Goal: Task Accomplishment & Management: Use online tool/utility

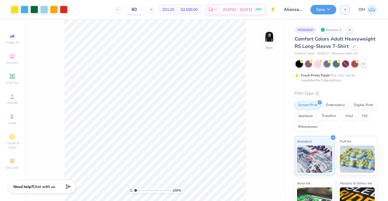
click at [145, 9] on input "80" at bounding box center [134, 10] width 21 height 10
type input "8"
type input "26"
click at [353, 46] on icon at bounding box center [353, 46] width 3 height 3
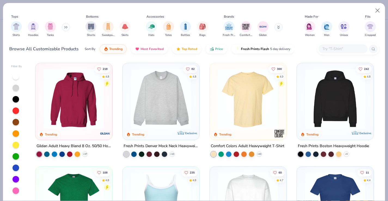
click at [333, 49] on input "text" at bounding box center [343, 49] width 42 height 6
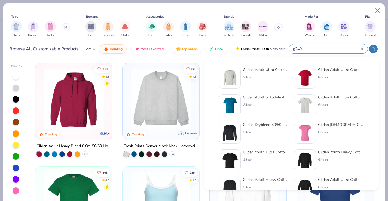
type input "g240"
click at [272, 70] on div "Gildan Adult Ultra Cotton 6 Oz. Long-Sleeve T-Shirt" at bounding box center [266, 70] width 46 height 6
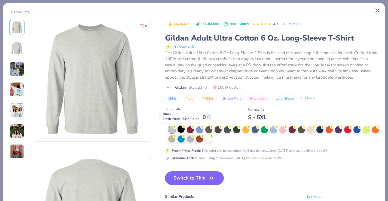
click at [182, 130] on div at bounding box center [180, 129] width 7 height 7
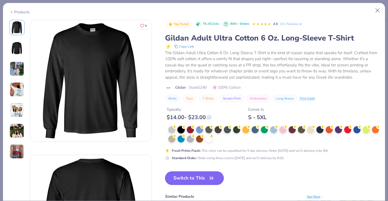
click at [208, 177] on span "button" at bounding box center [212, 178] width 8 height 8
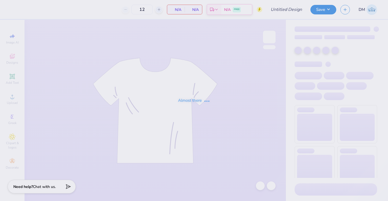
type input "80"
type input "Alianza General Merch Fall 2025"
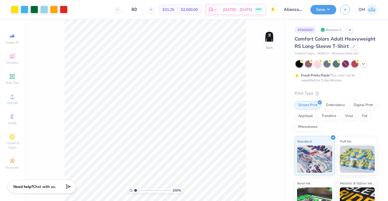
drag, startPoint x: 148, startPoint y: 8, endPoint x: 128, endPoint y: 8, distance: 19.9
click at [128, 8] on div "80" at bounding box center [134, 10] width 41 height 10
type input "26"
click at [109, 14] on div "26 Per Item Total Est. Delivery N/A FREE" at bounding box center [174, 9] width 204 height 19
click at [363, 106] on div "Digital Print" at bounding box center [363, 104] width 26 height 8
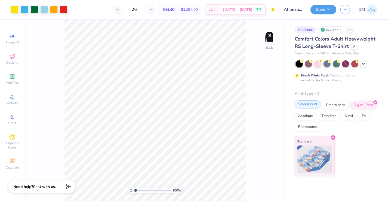
click at [307, 106] on div "Screen Print" at bounding box center [308, 104] width 26 height 8
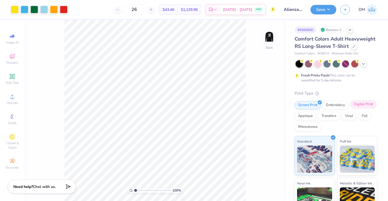
click at [363, 104] on div "Digital Print" at bounding box center [363, 104] width 26 height 8
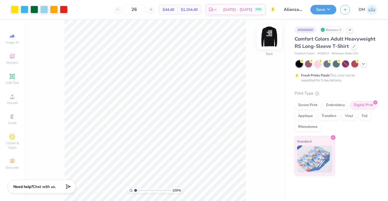
click at [270, 39] on img at bounding box center [269, 37] width 22 height 22
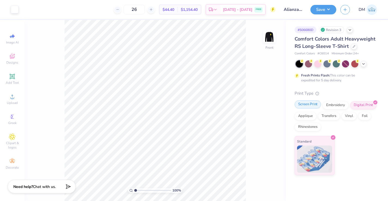
click at [310, 105] on div "Screen Print" at bounding box center [308, 104] width 26 height 8
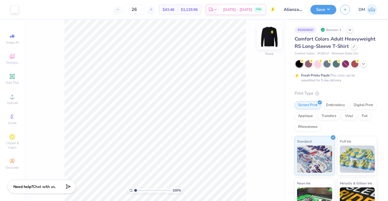
click at [268, 41] on img at bounding box center [269, 37] width 22 height 22
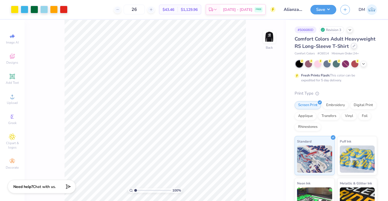
click at [354, 45] on icon at bounding box center [353, 46] width 3 height 3
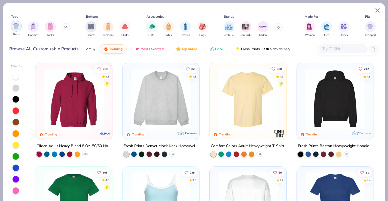
click at [20, 24] on div "filter for Shirts" at bounding box center [16, 26] width 11 height 11
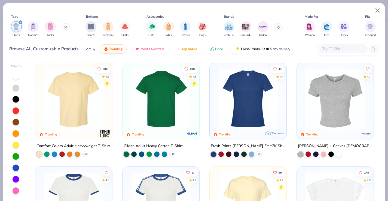
click at [134, 99] on img at bounding box center [161, 99] width 66 height 60
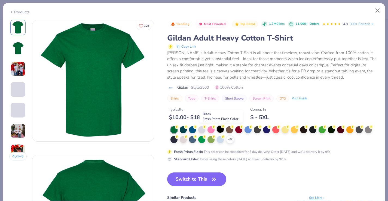
click at [219, 128] on div at bounding box center [220, 129] width 7 height 7
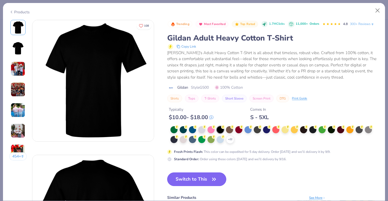
click at [195, 178] on button "Switch to This" at bounding box center [196, 180] width 59 height 14
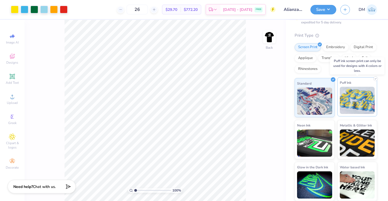
scroll to position [57, 0]
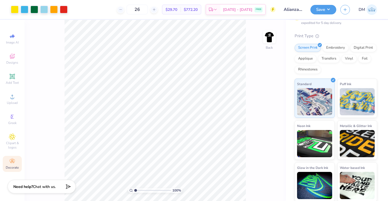
click at [8, 162] on div "Decorate" at bounding box center [12, 164] width 19 height 16
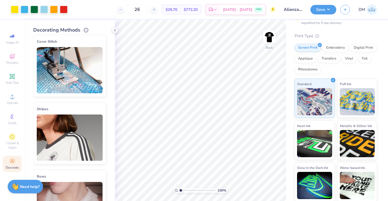
scroll to position [0, 0]
